Goal: Task Accomplishment & Management: Complete application form

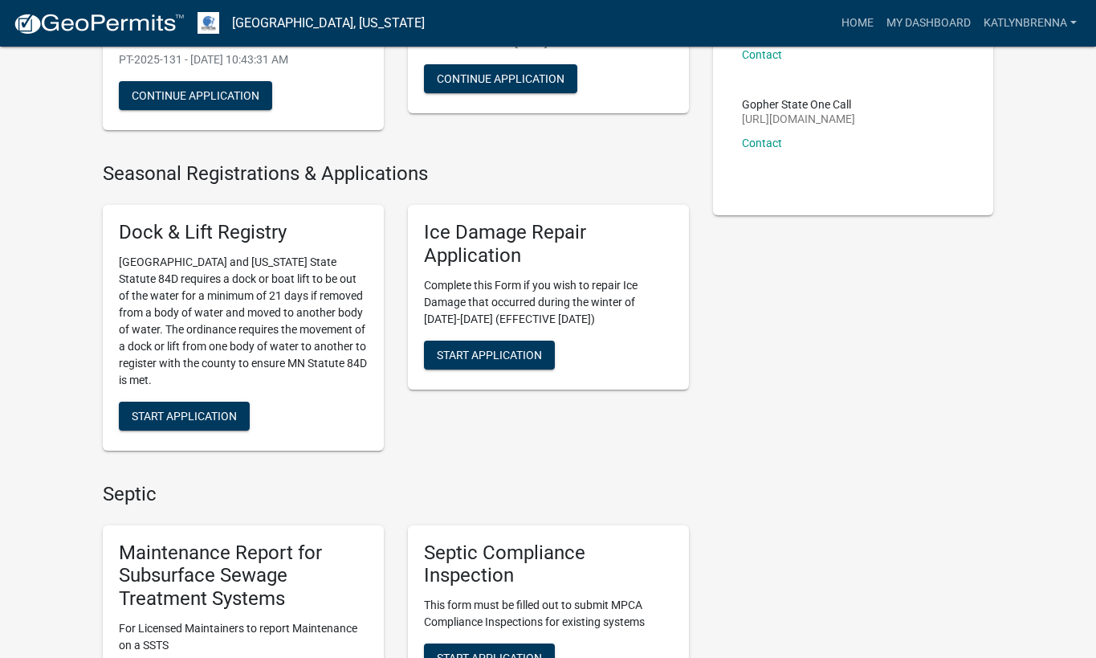
scroll to position [723, 0]
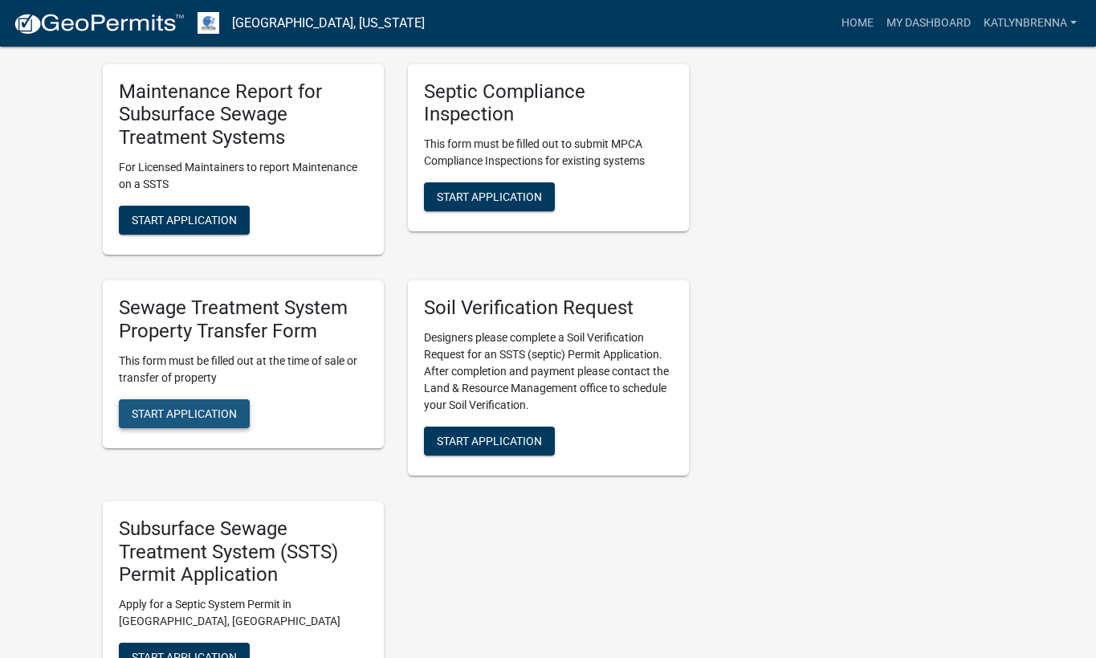
click at [206, 422] on button "Start Application" at bounding box center [184, 413] width 131 height 29
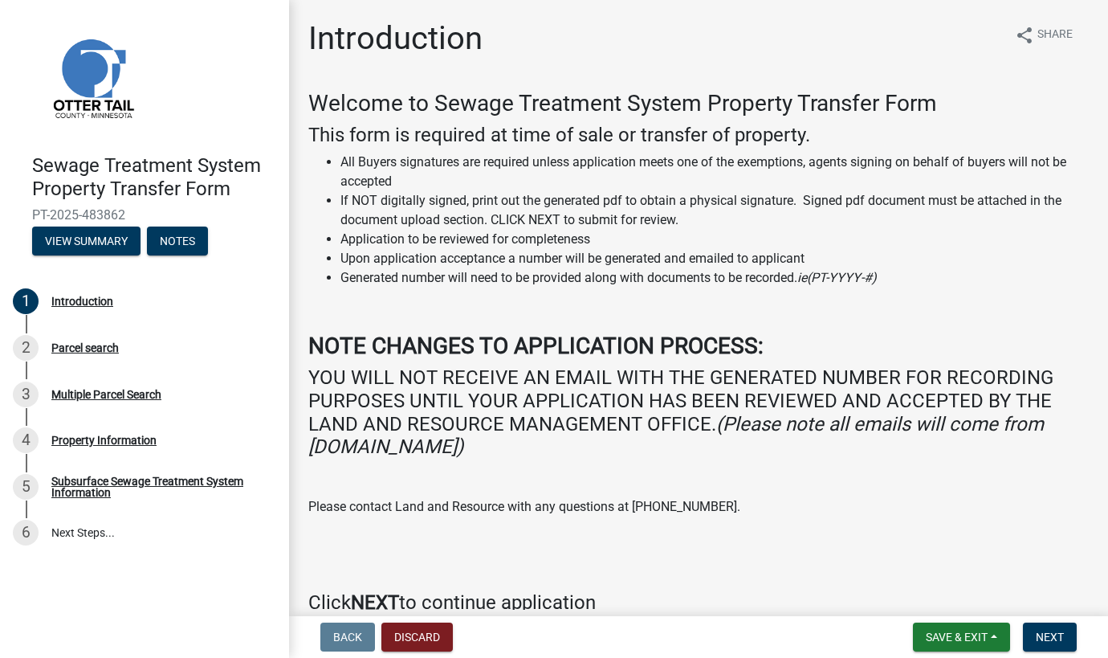
scroll to position [80, 0]
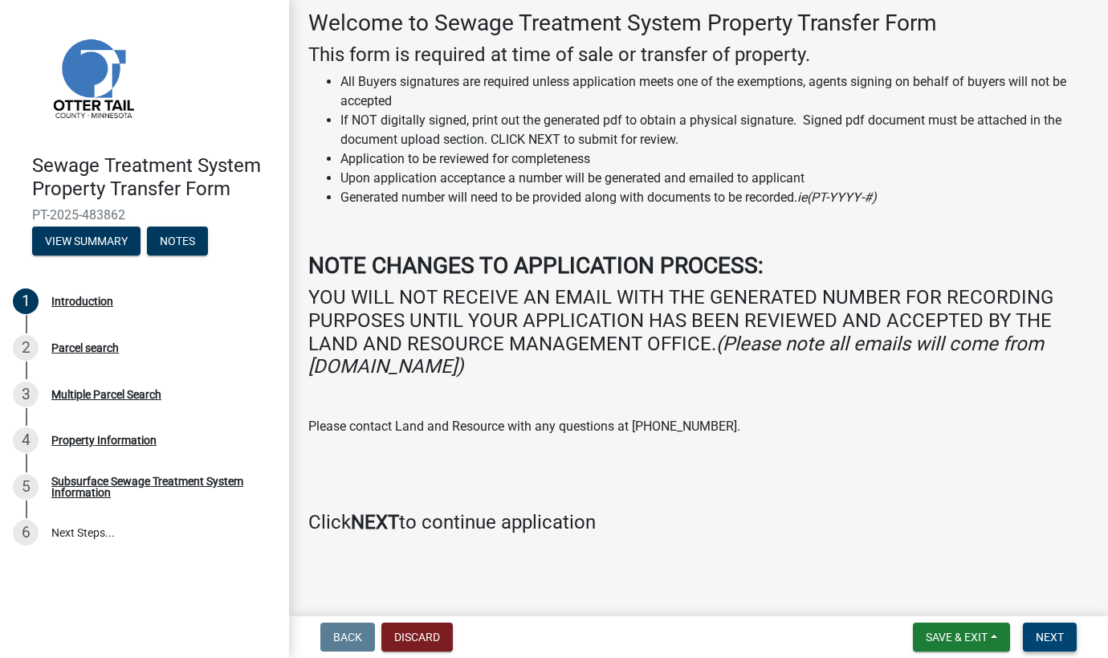
click at [1054, 629] on button "Next" at bounding box center [1050, 636] width 54 height 29
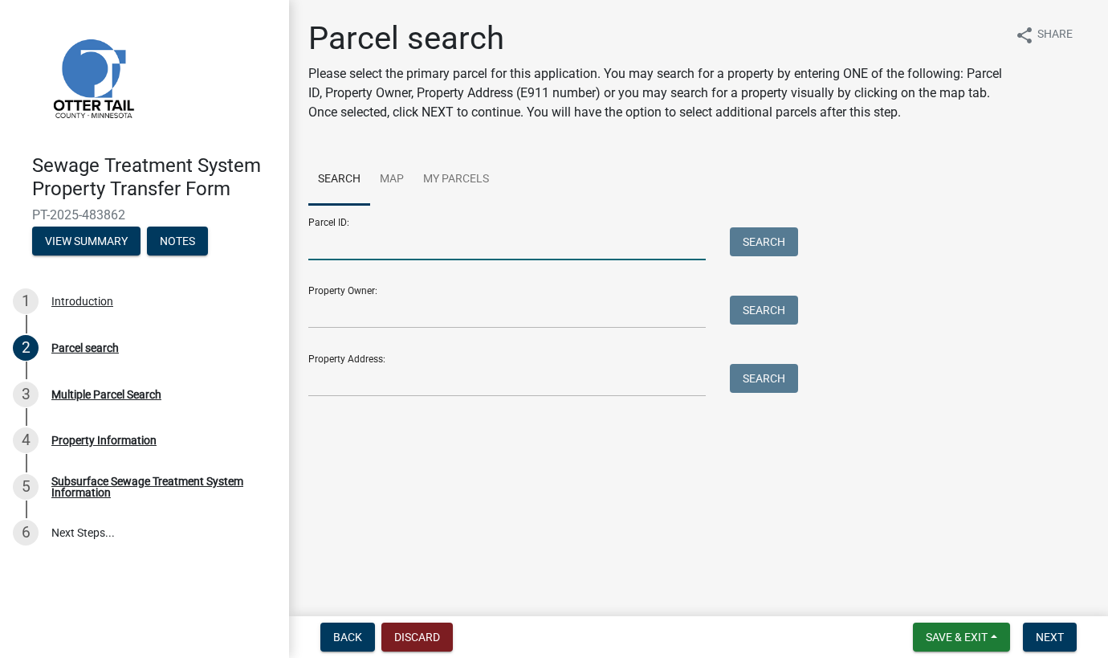
click at [312, 253] on input "Parcel ID:" at bounding box center [506, 243] width 397 height 33
type input "55-000-99-0336-000"
click at [776, 242] on button "Search" at bounding box center [764, 241] width 68 height 29
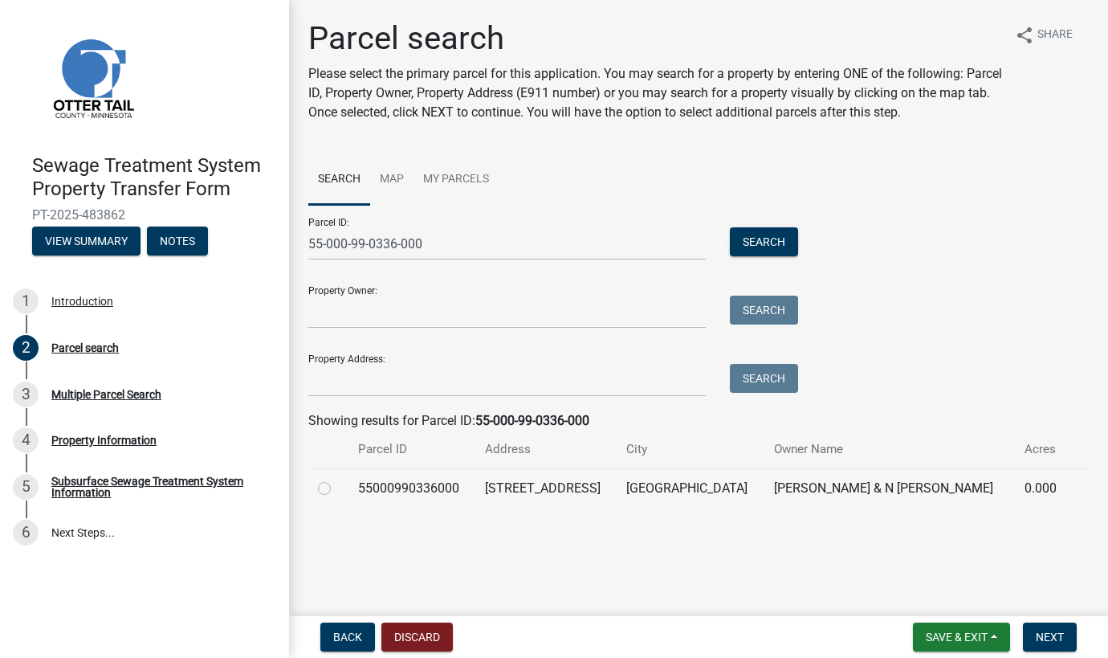
click at [503, 498] on td "[STREET_ADDRESS]" at bounding box center [545, 487] width 141 height 39
click at [421, 491] on td "55000990336000" at bounding box center [411, 487] width 126 height 39
click at [337, 479] on label at bounding box center [337, 479] width 0 height 0
click at [337, 487] on input "radio" at bounding box center [342, 484] width 10 height 10
radio input "true"
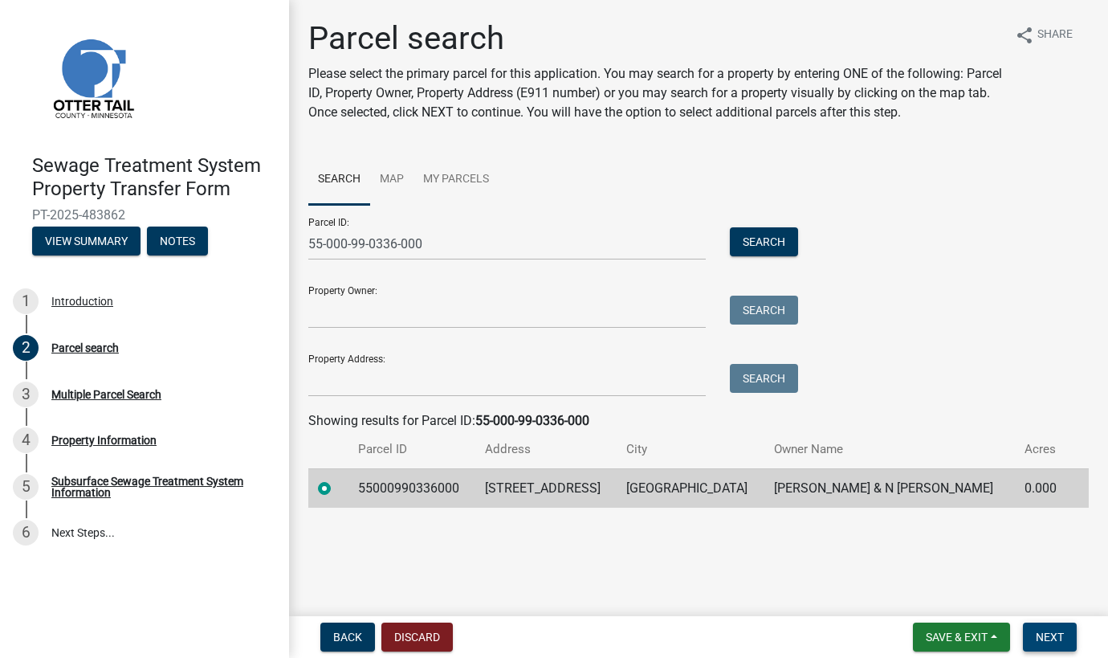
click at [1066, 638] on button "Next" at bounding box center [1050, 636] width 54 height 29
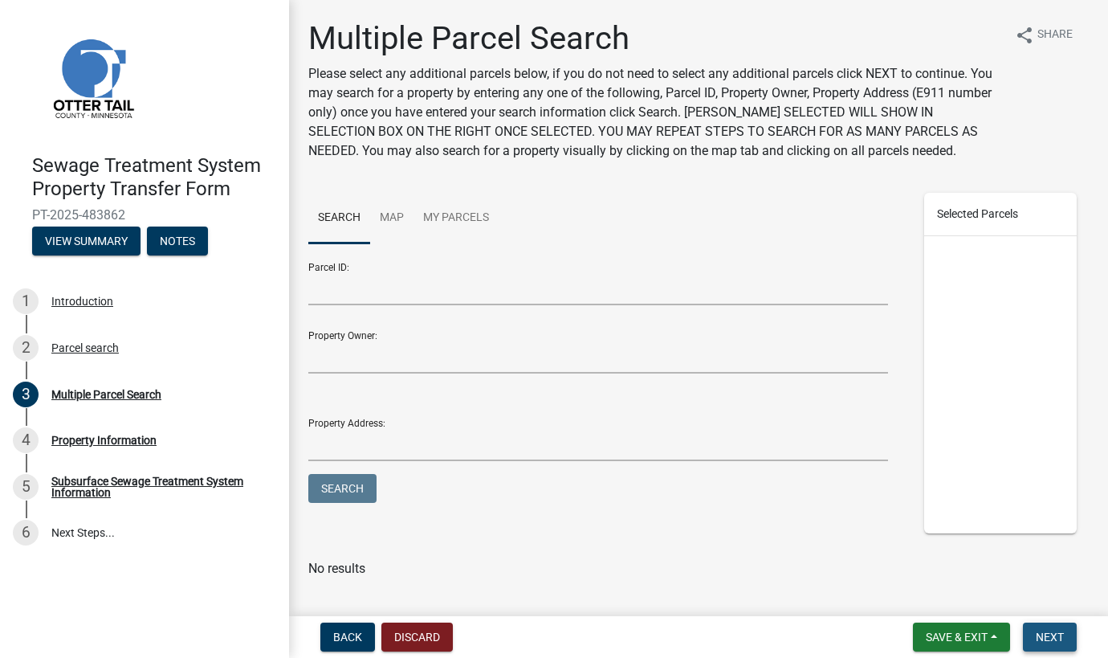
click at [1064, 633] on span "Next" at bounding box center [1050, 636] width 28 height 13
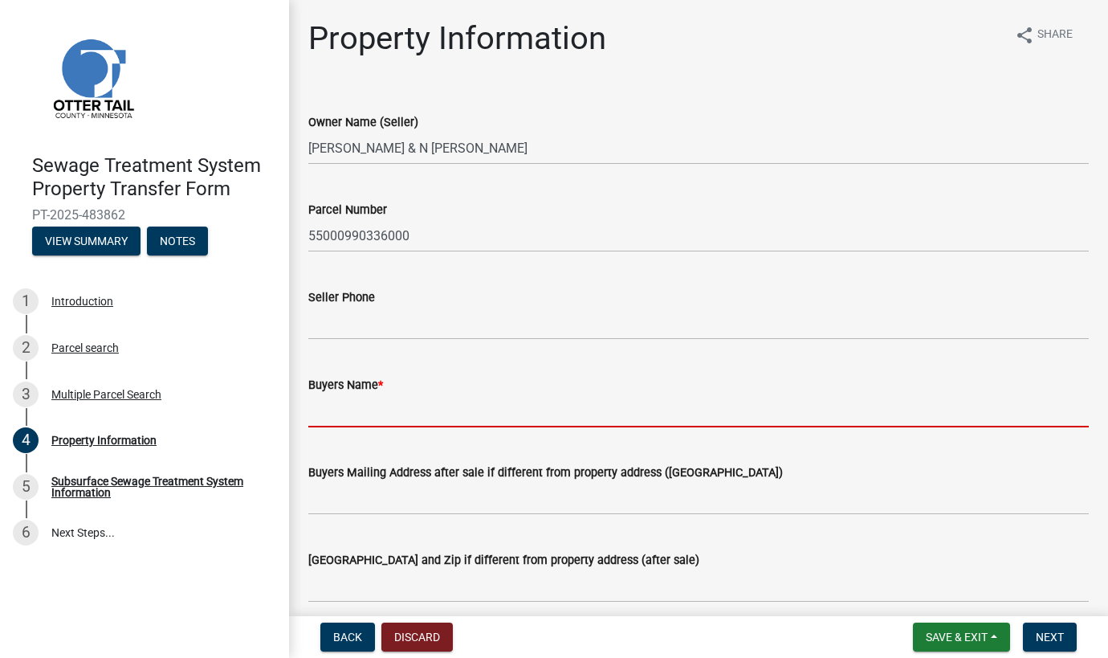
click at [351, 399] on input "Buyers Name *" at bounding box center [698, 410] width 780 height 33
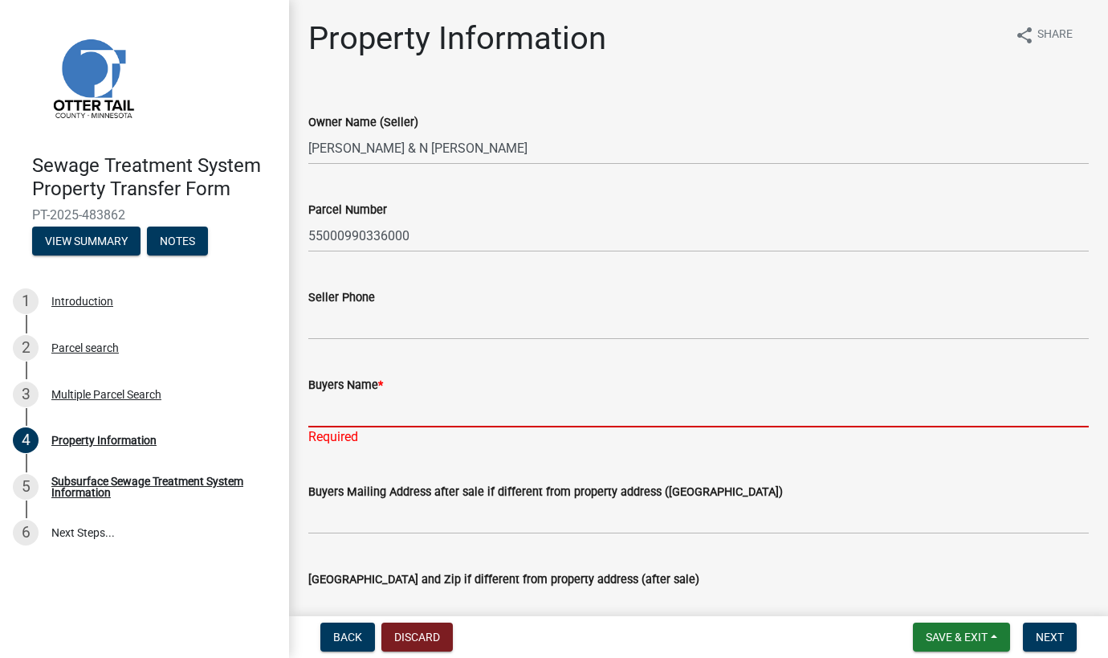
click at [354, 426] on input "Buyers Name *" at bounding box center [698, 410] width 780 height 33
type input "m"
type input "[PERSON_NAME]"
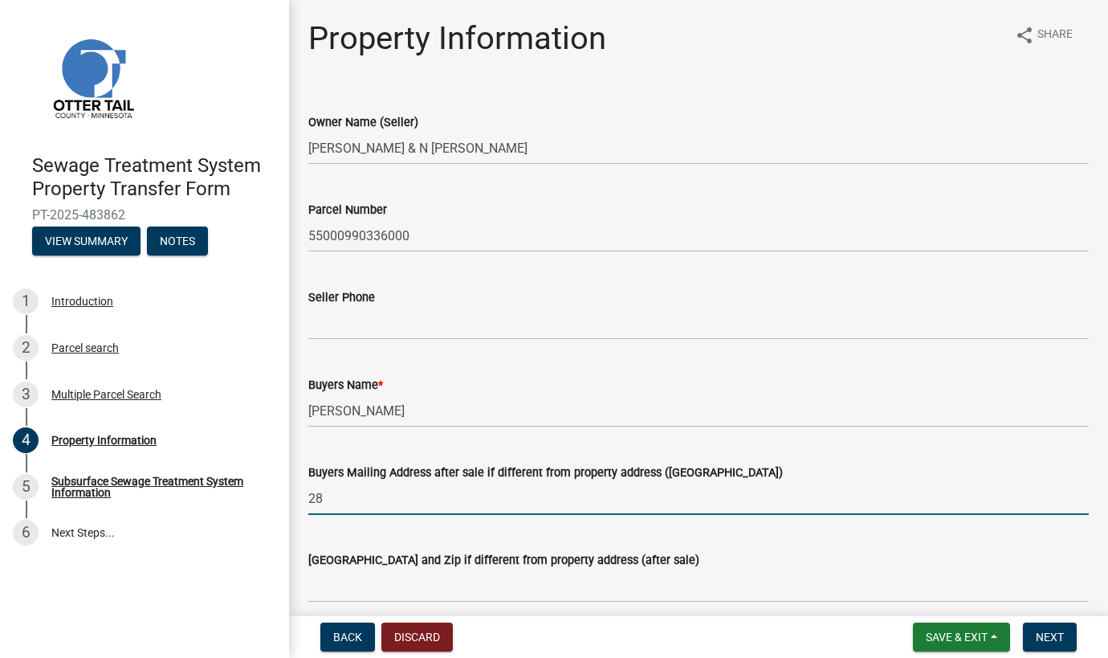
type input "2"
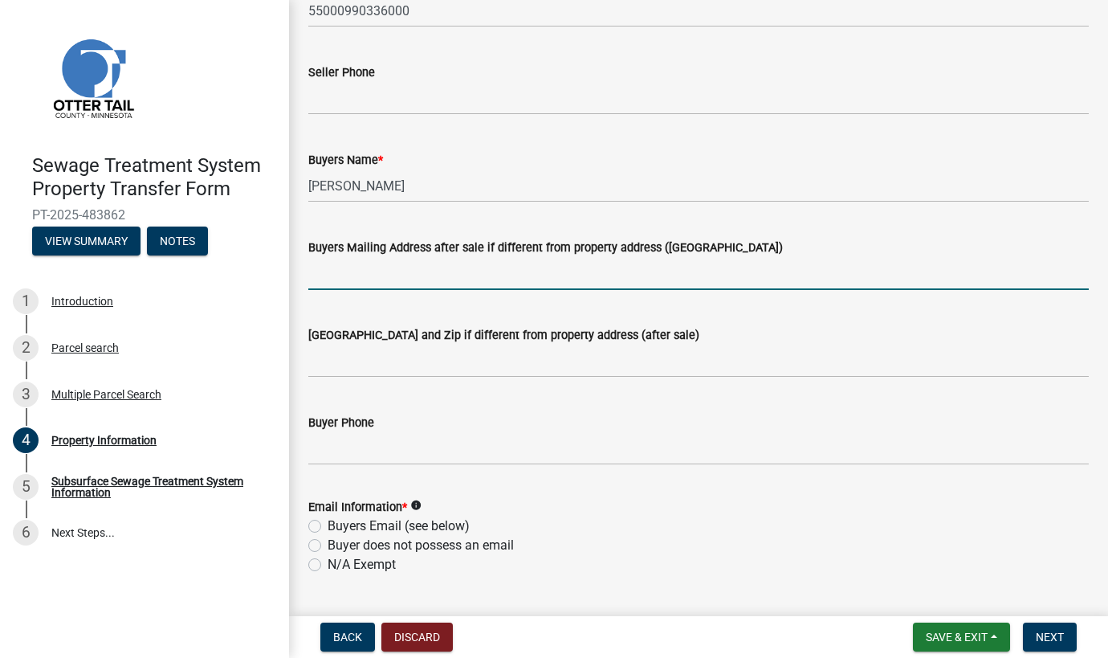
scroll to position [401, 0]
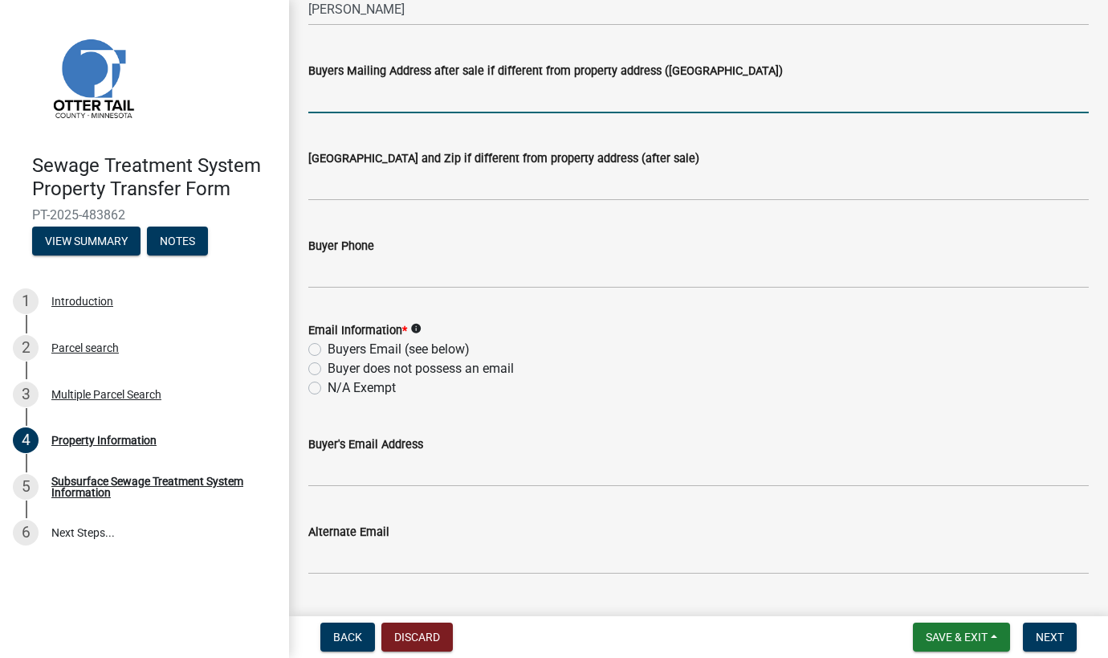
click at [382, 347] on label "Buyers Email (see below)" at bounding box center [399, 349] width 142 height 19
click at [338, 347] on input "Buyers Email (see below)" at bounding box center [333, 345] width 10 height 10
radio input "true"
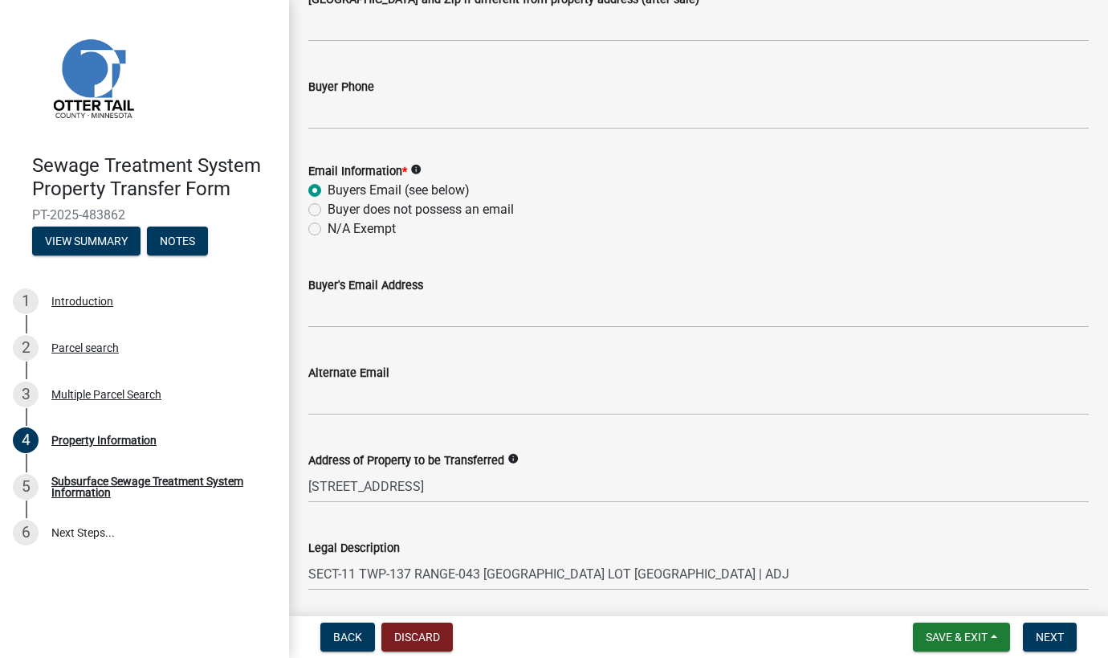
scroll to position [562, 0]
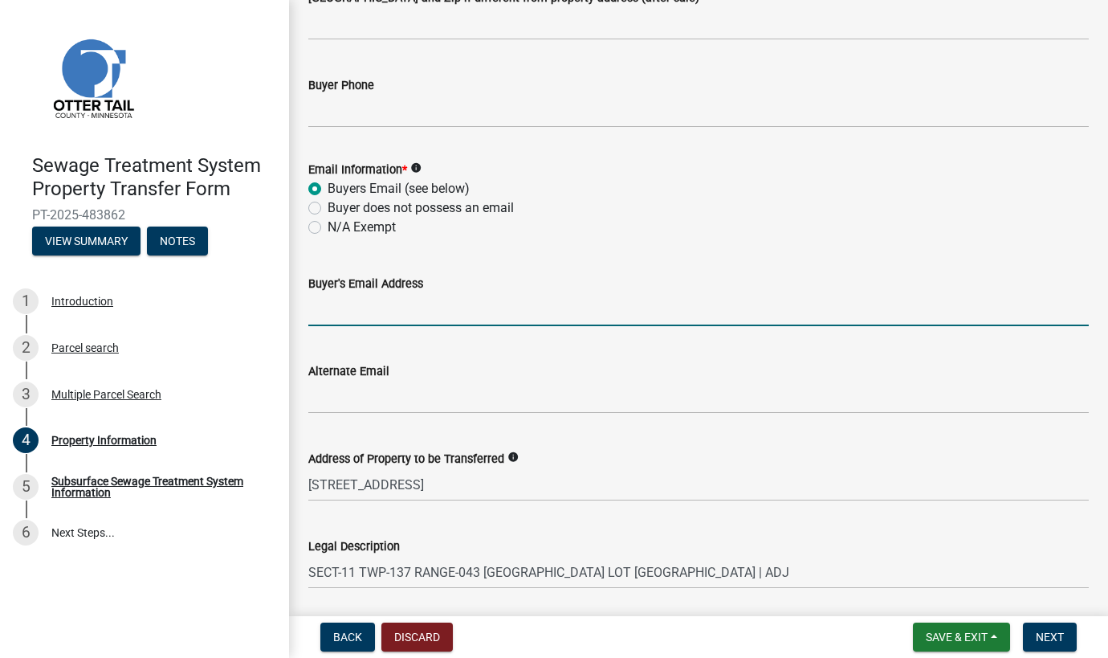
click at [422, 314] on input "Buyer's Email Address" at bounding box center [698, 309] width 780 height 33
paste input "[EMAIL_ADDRESS][DOMAIN_NAME]"
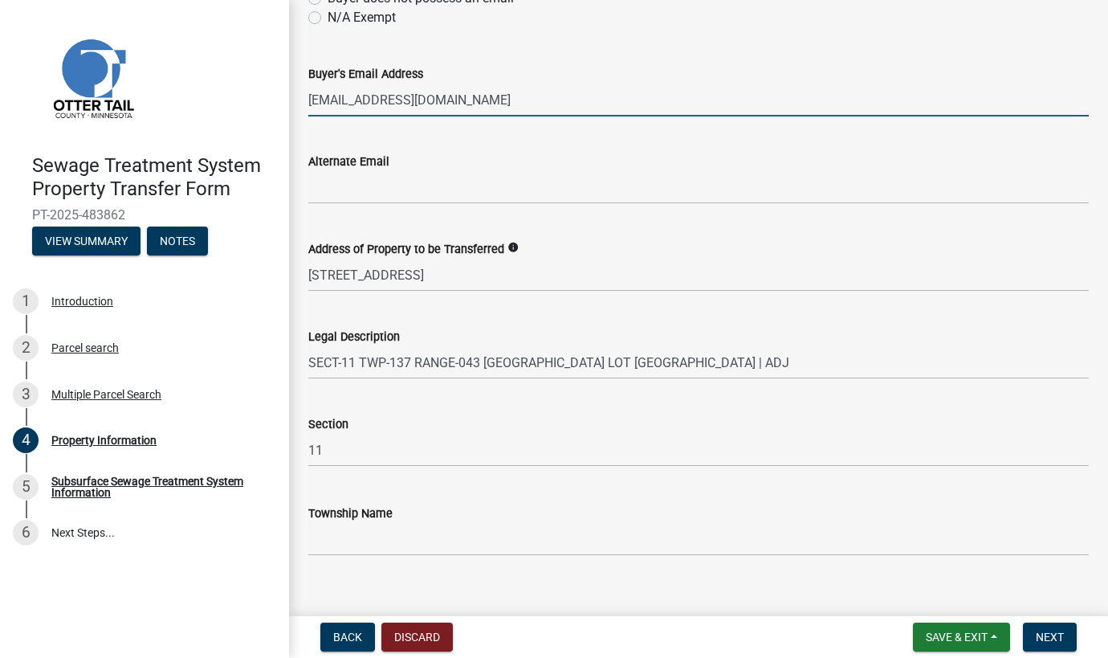
scroll to position [793, 0]
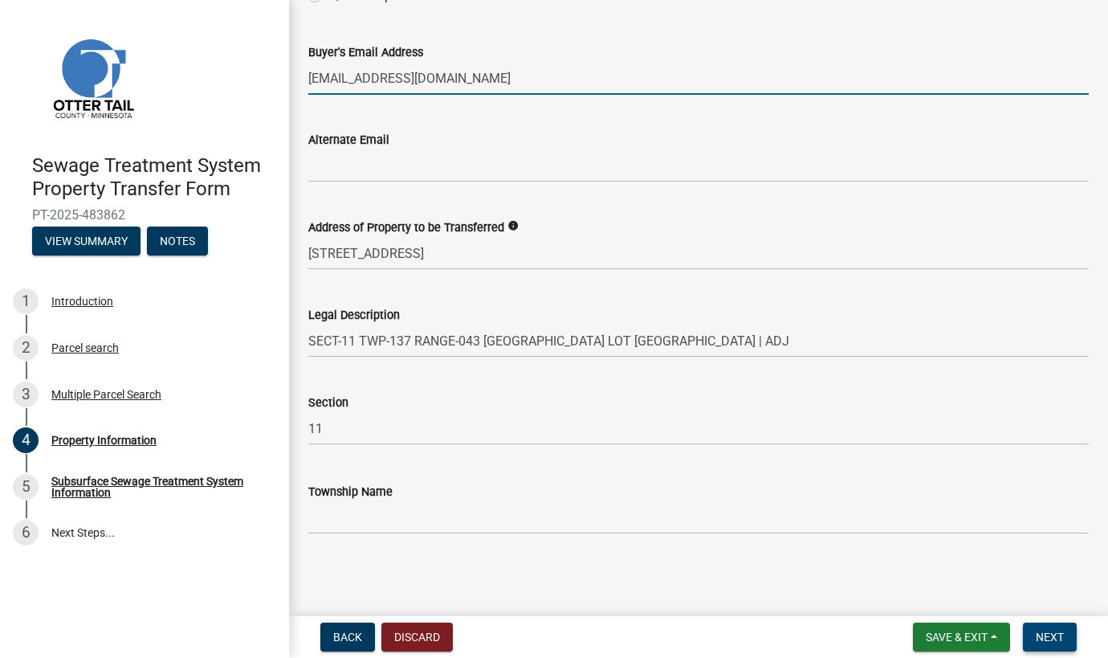
type input "[EMAIL_ADDRESS][DOMAIN_NAME]"
drag, startPoint x: 1069, startPoint y: 636, endPoint x: 964, endPoint y: 614, distance: 107.4
click at [1069, 637] on button "Next" at bounding box center [1050, 636] width 54 height 29
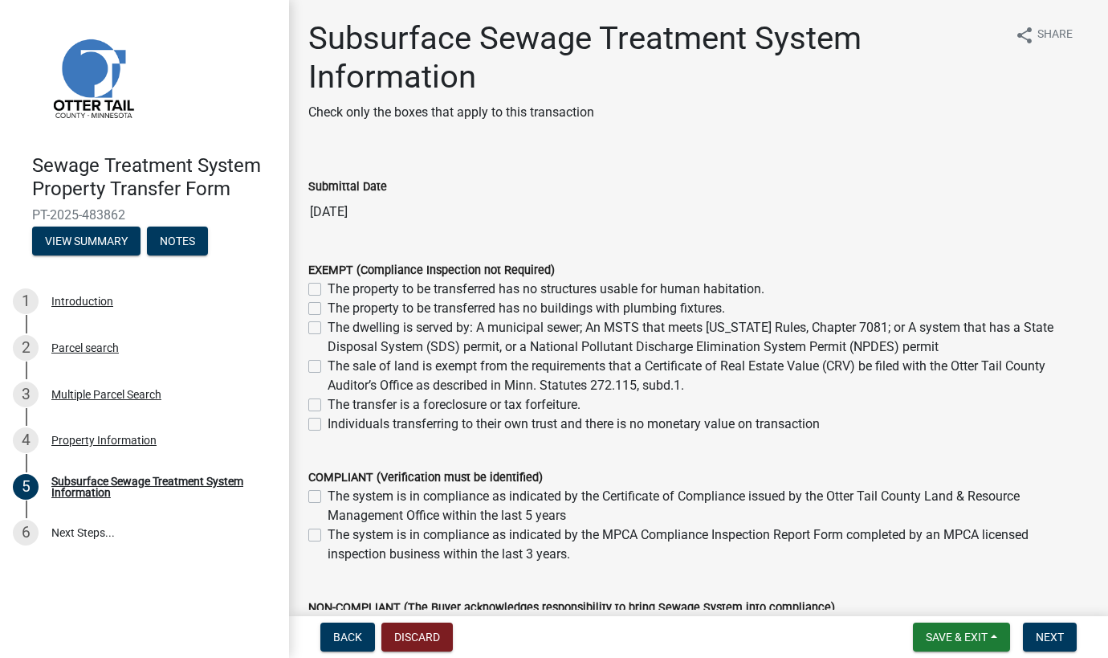
scroll to position [80, 0]
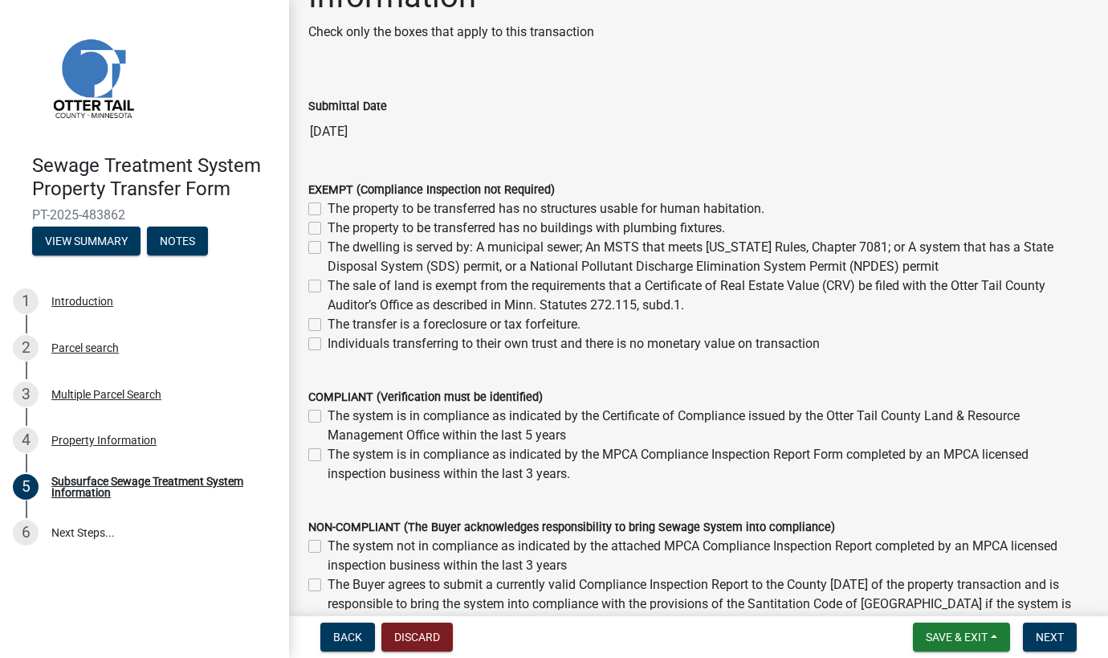
click at [831, 418] on label "The system is in compliance as indicated by the Certificate of Compliance issue…" at bounding box center [708, 425] width 761 height 39
click at [338, 417] on input "The system is in compliance as indicated by the Certificate of Compliance issue…" at bounding box center [333, 411] width 10 height 10
checkbox input "true"
checkbox input "false"
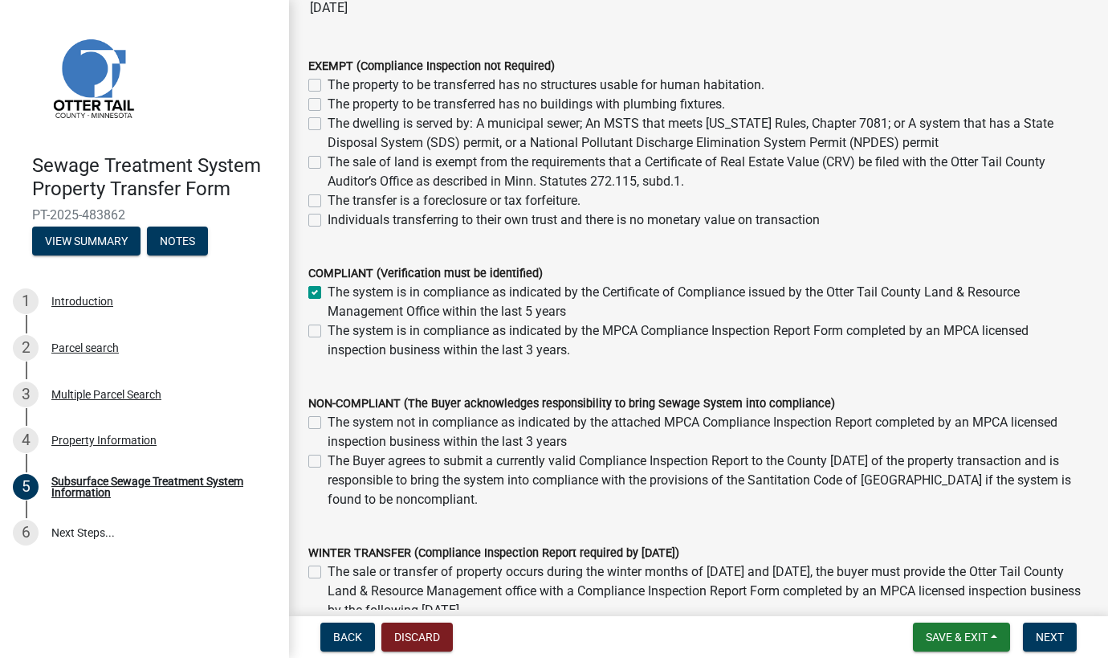
scroll to position [343, 0]
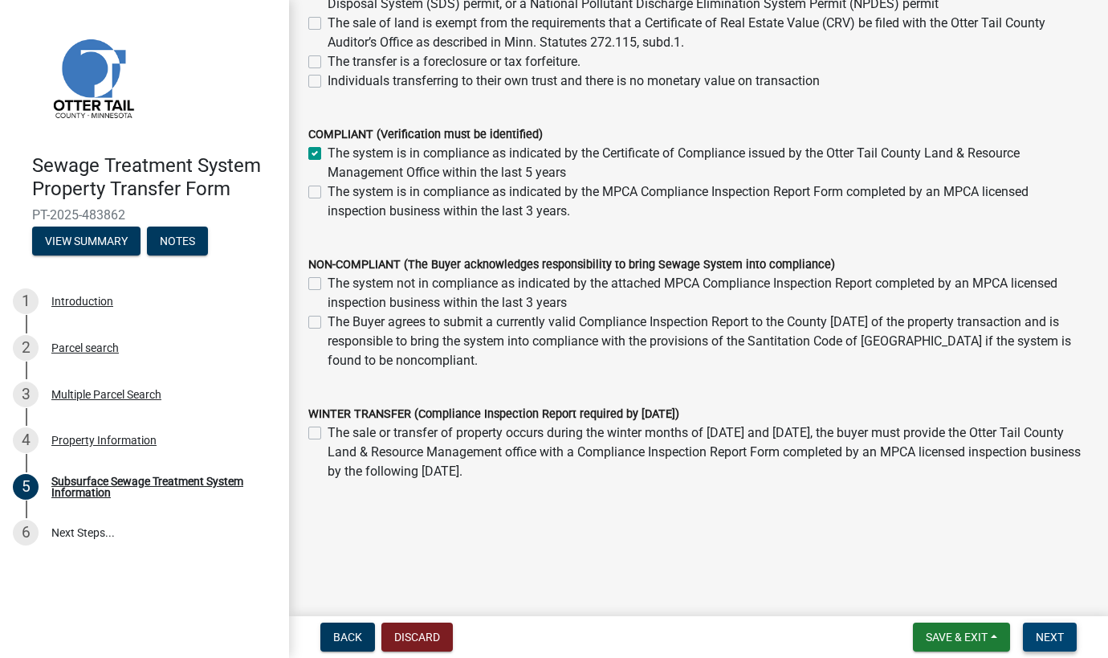
click at [1044, 630] on span "Next" at bounding box center [1050, 636] width 28 height 13
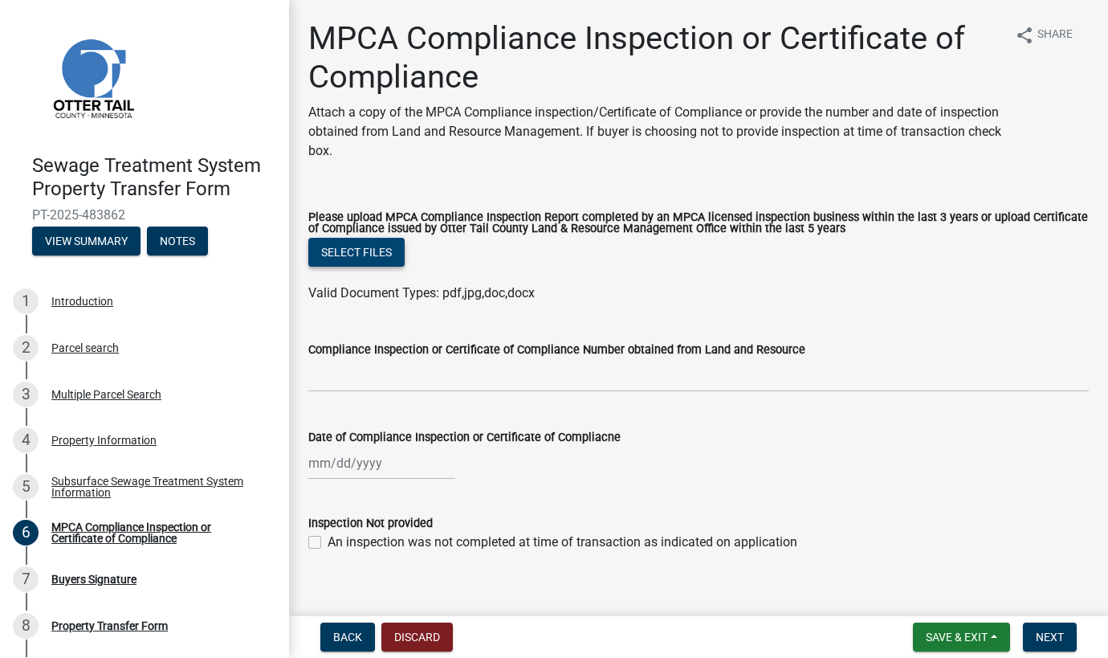
click at [358, 246] on button "Select files" at bounding box center [356, 252] width 96 height 29
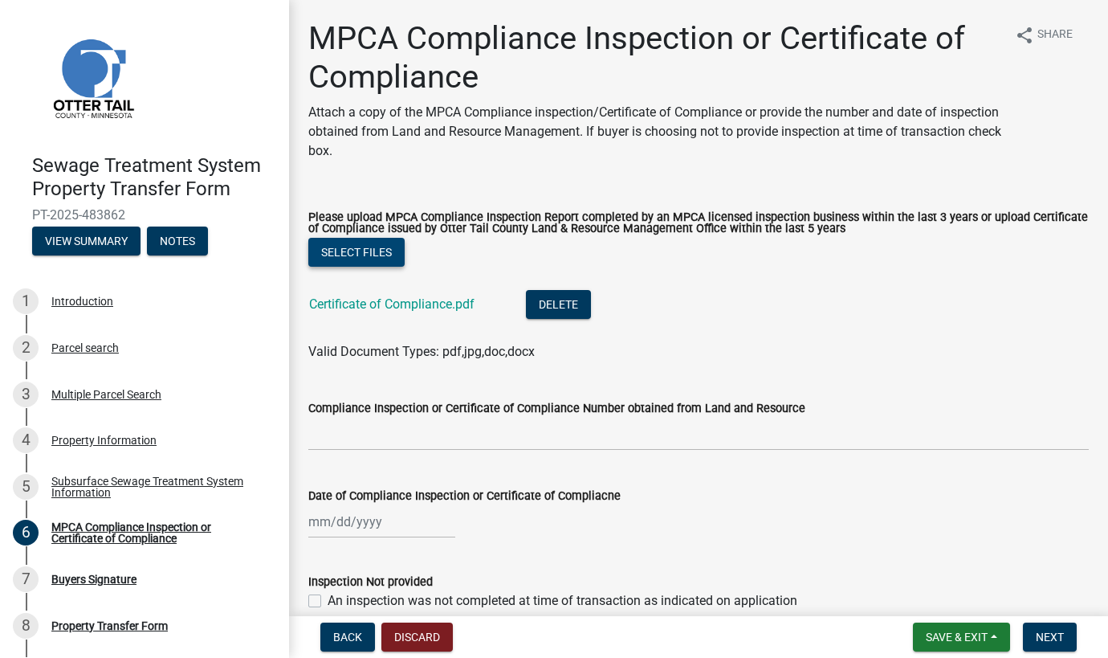
scroll to position [79, 0]
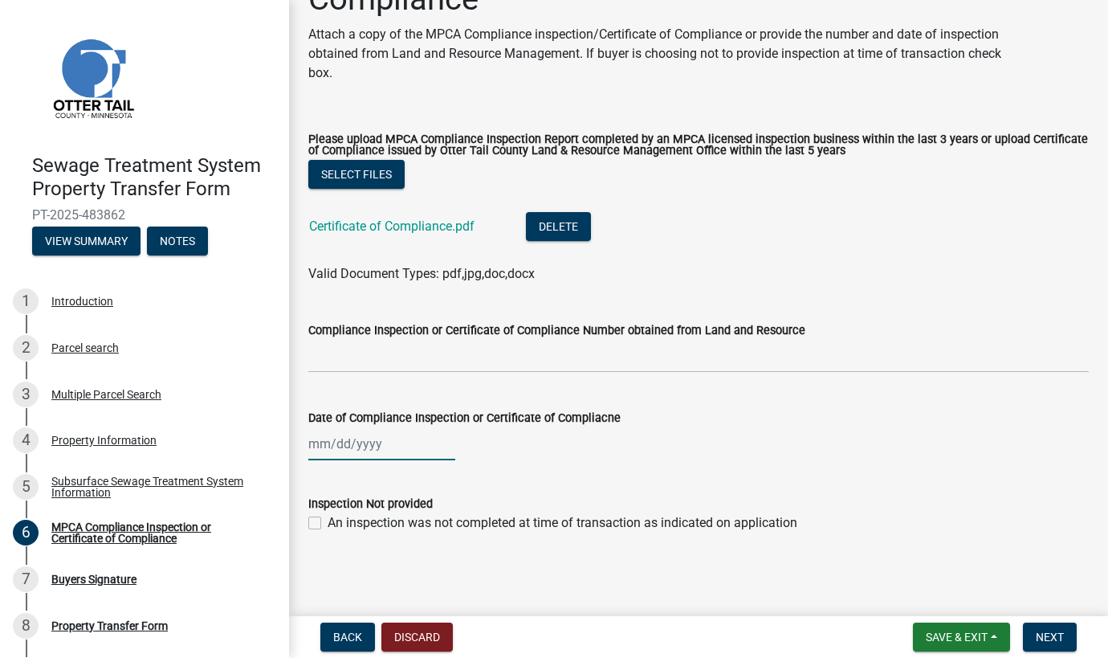
click at [324, 455] on div at bounding box center [381, 443] width 147 height 33
select select "9"
select select "2025"
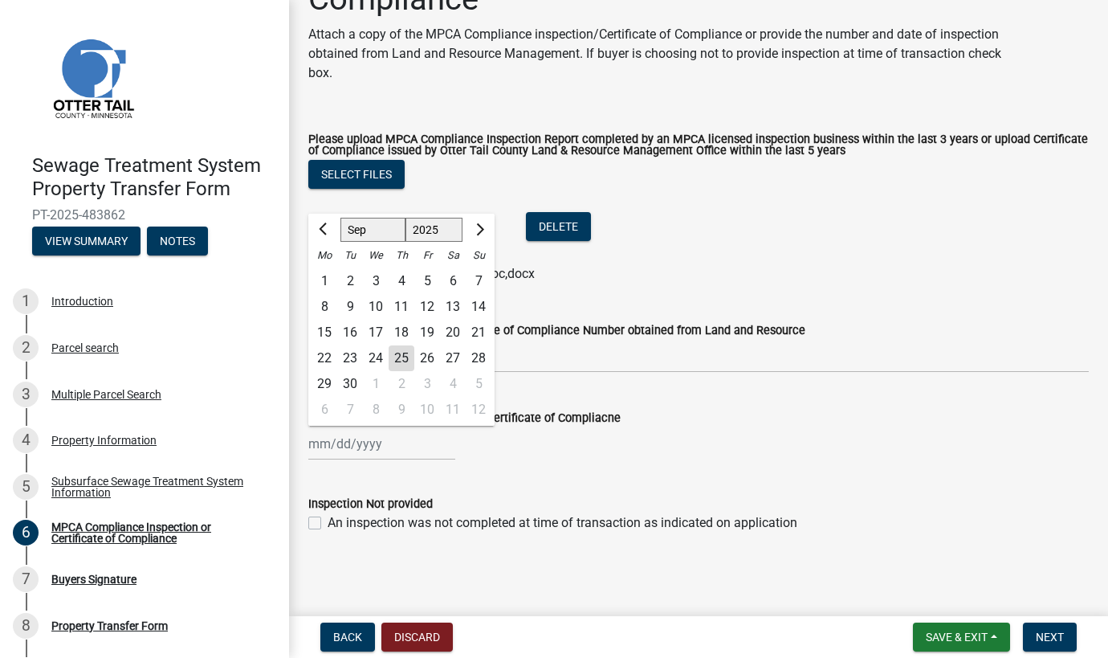
click at [348, 357] on div "23" at bounding box center [350, 358] width 26 height 26
type input "[DATE]"
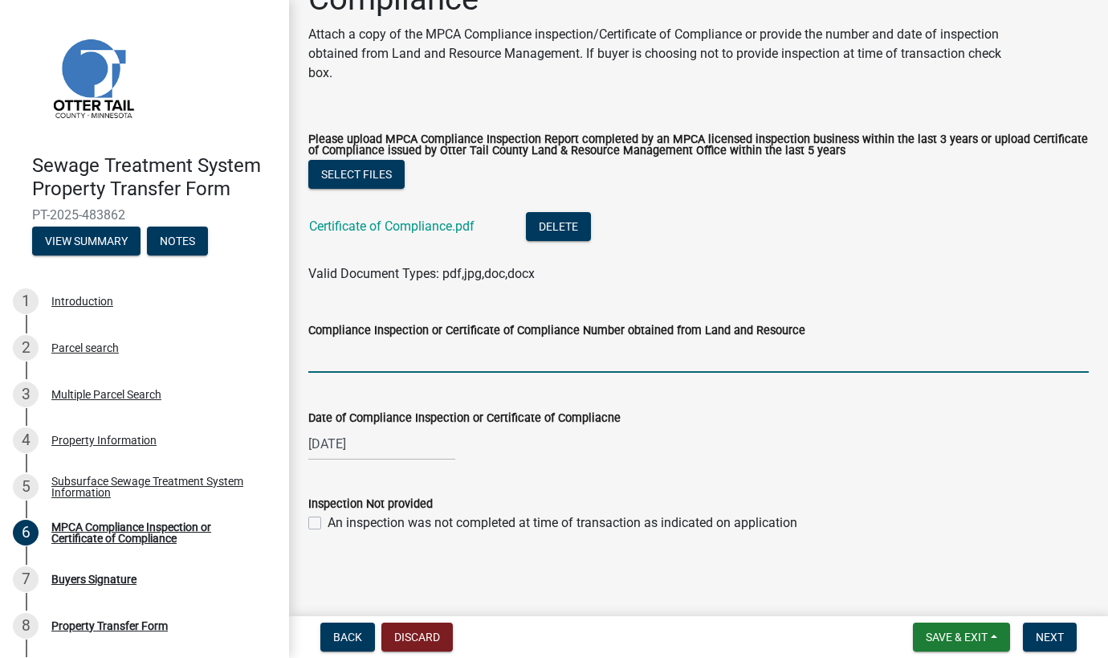
click at [480, 364] on input "Compliance Inspection or Certificate of Compliance Number obtained from Land an…" at bounding box center [698, 356] width 780 height 33
click at [741, 551] on div "MPCA Compliance Inspection or Certificate of Compliance Attach a copy of the MP…" at bounding box center [698, 251] width 805 height 620
click at [1053, 631] on span "Next" at bounding box center [1050, 636] width 28 height 13
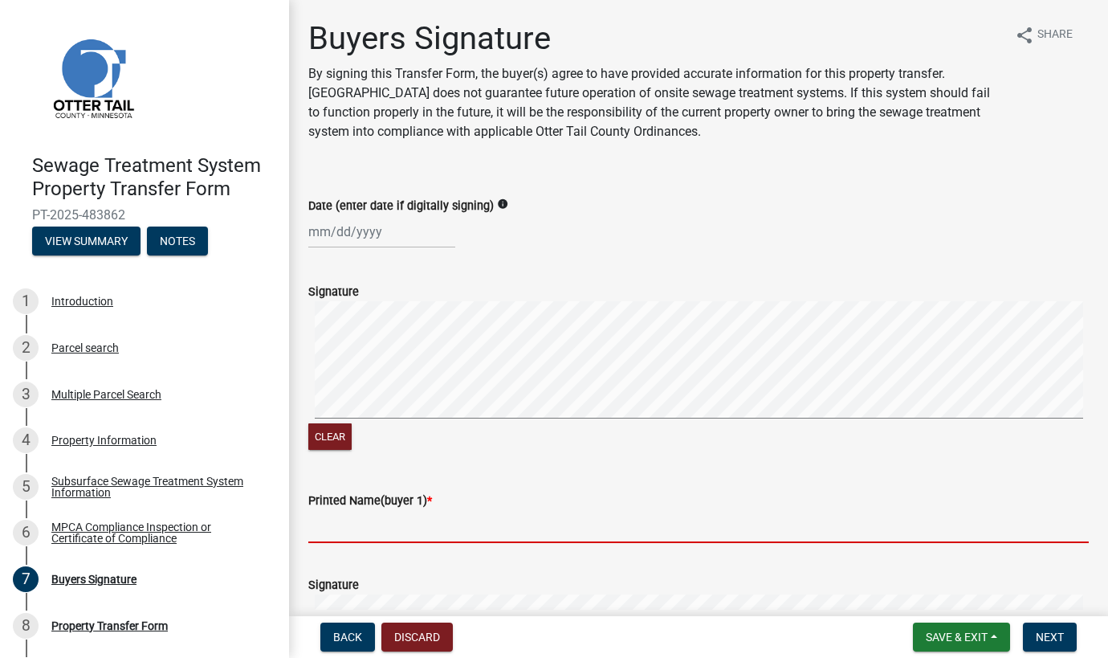
click at [339, 524] on input "Printed Name(buyer 1) *" at bounding box center [698, 526] width 780 height 33
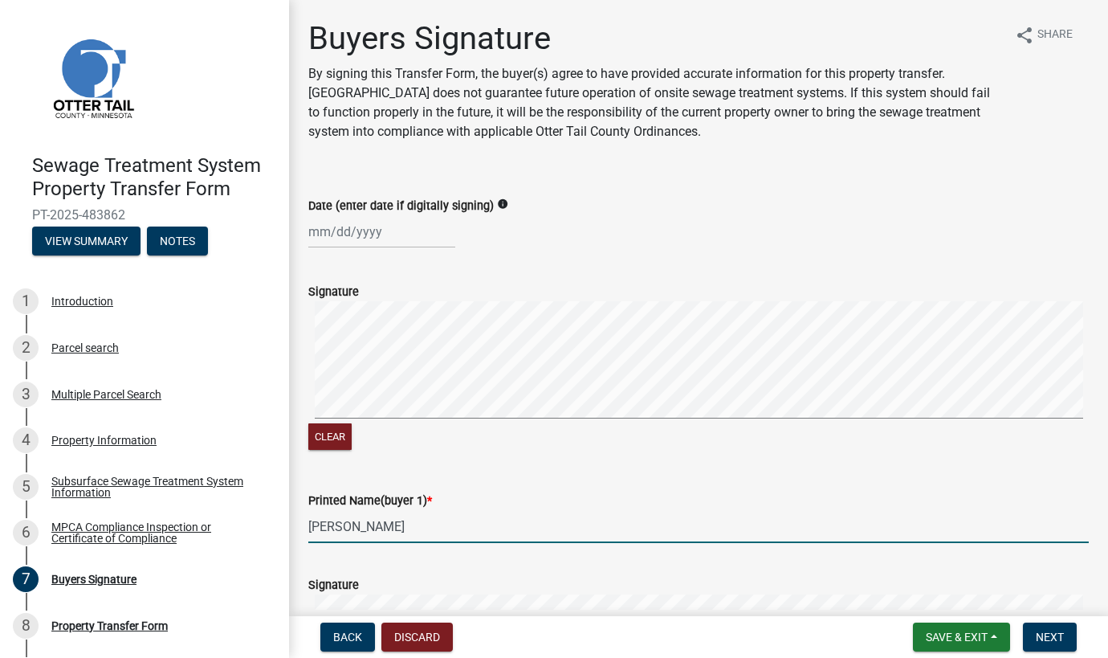
type input "[PERSON_NAME]"
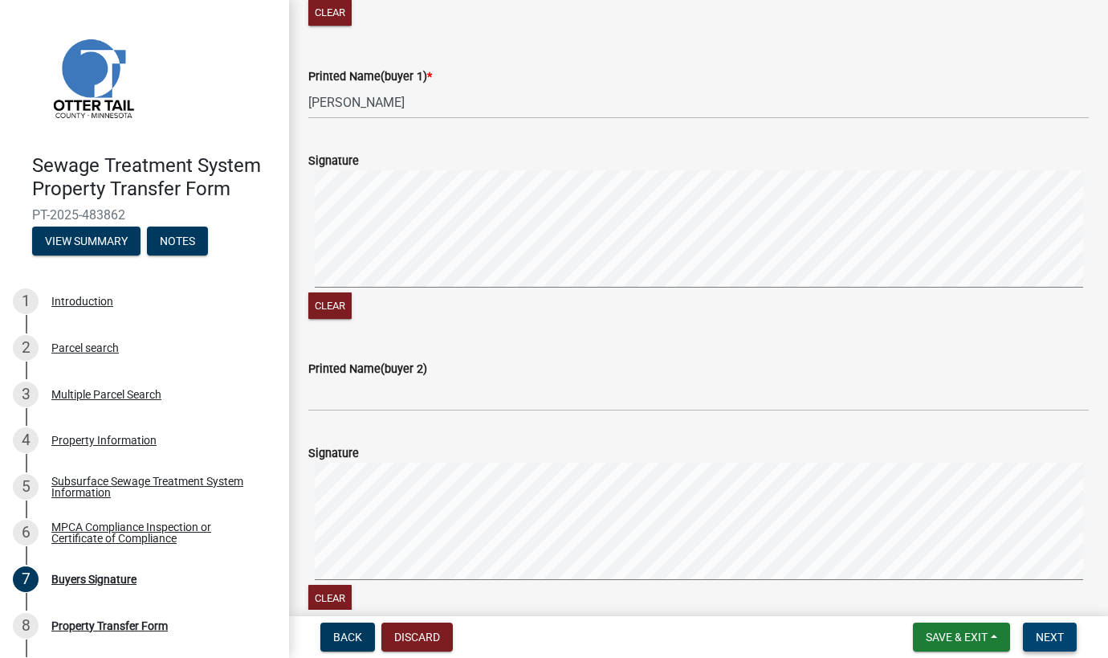
click at [1068, 625] on button "Next" at bounding box center [1050, 636] width 54 height 29
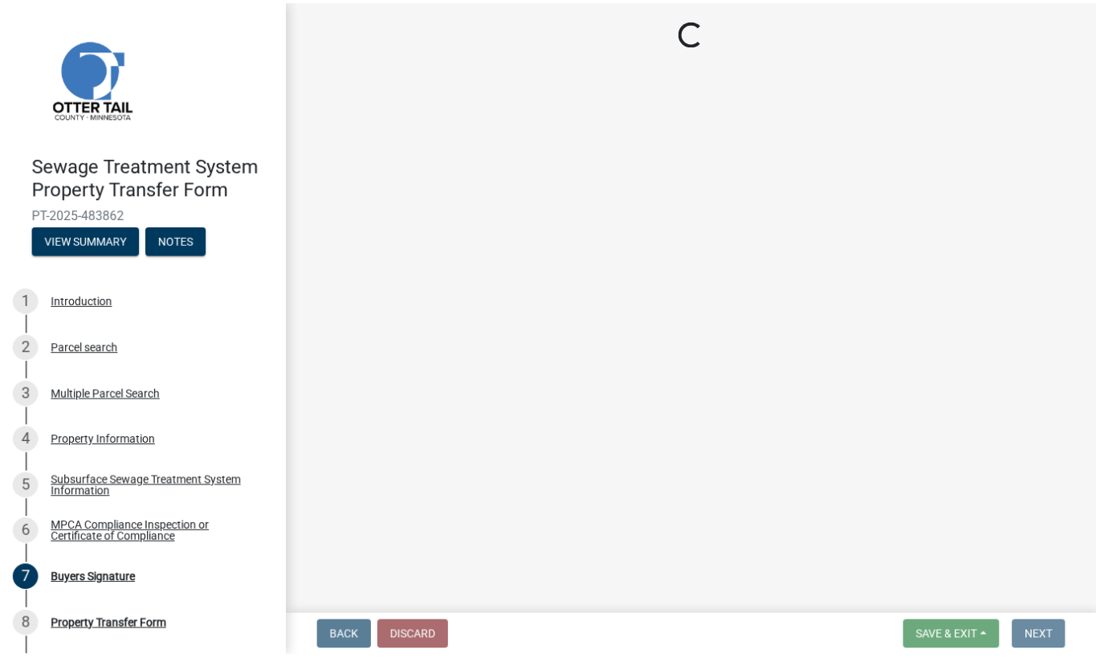
scroll to position [0, 0]
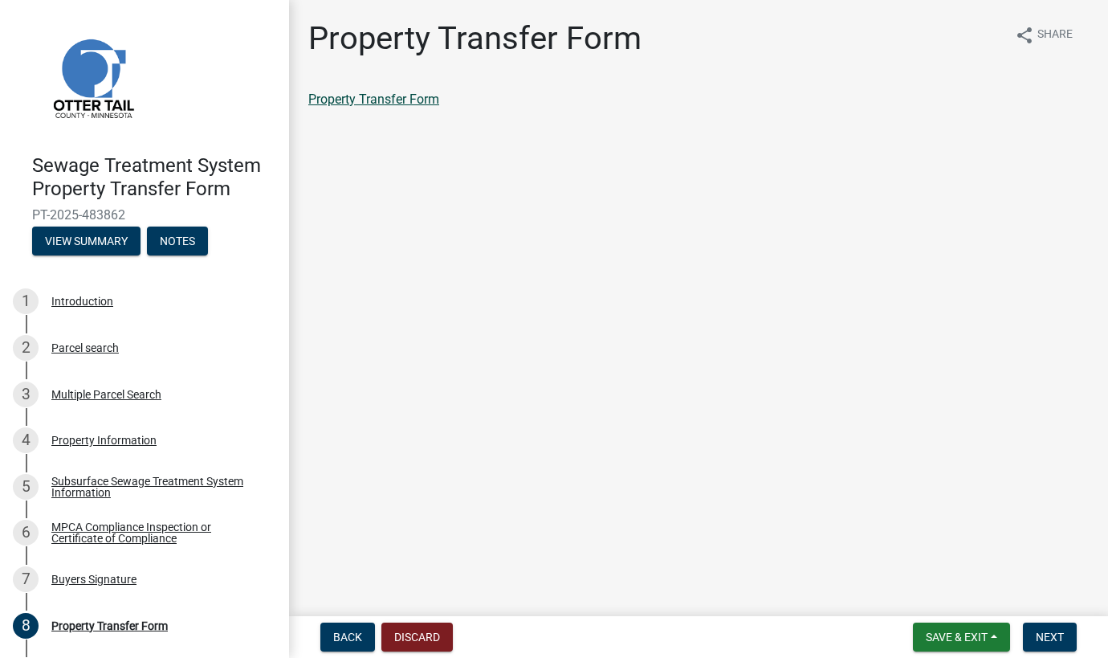
click at [350, 102] on link "Property Transfer Form" at bounding box center [373, 99] width 131 height 15
click at [1051, 636] on span "Next" at bounding box center [1050, 636] width 28 height 13
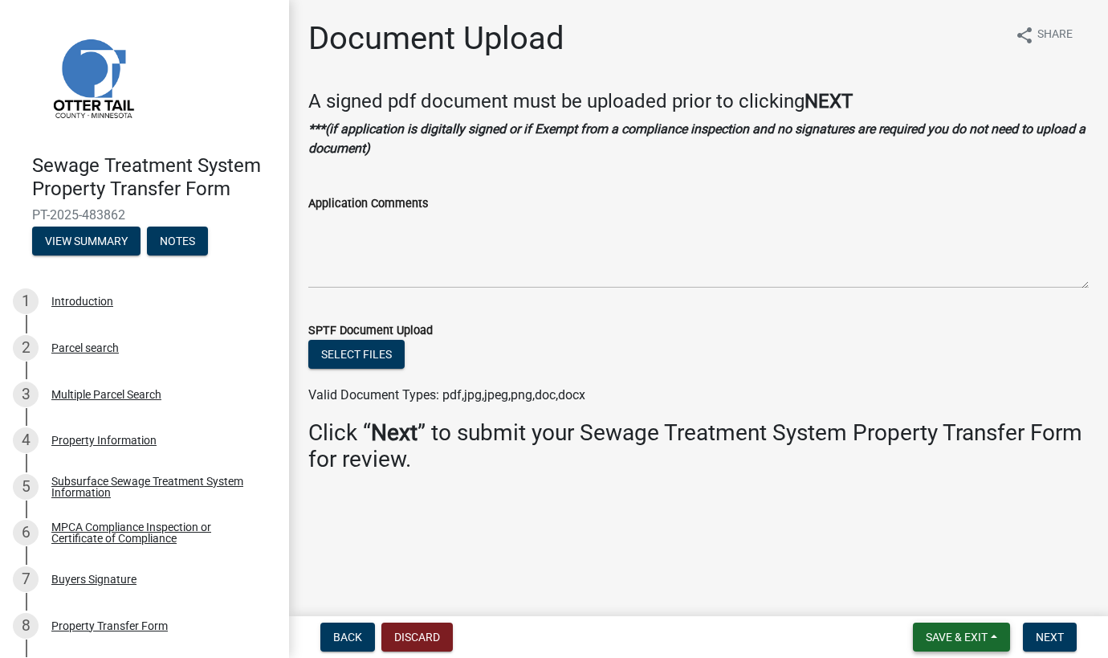
click at [934, 634] on span "Save & Exit" at bounding box center [957, 636] width 62 height 13
click at [933, 601] on button "Save & Exit" at bounding box center [946, 595] width 128 height 39
